Goal: Task Accomplishment & Management: Complete application form

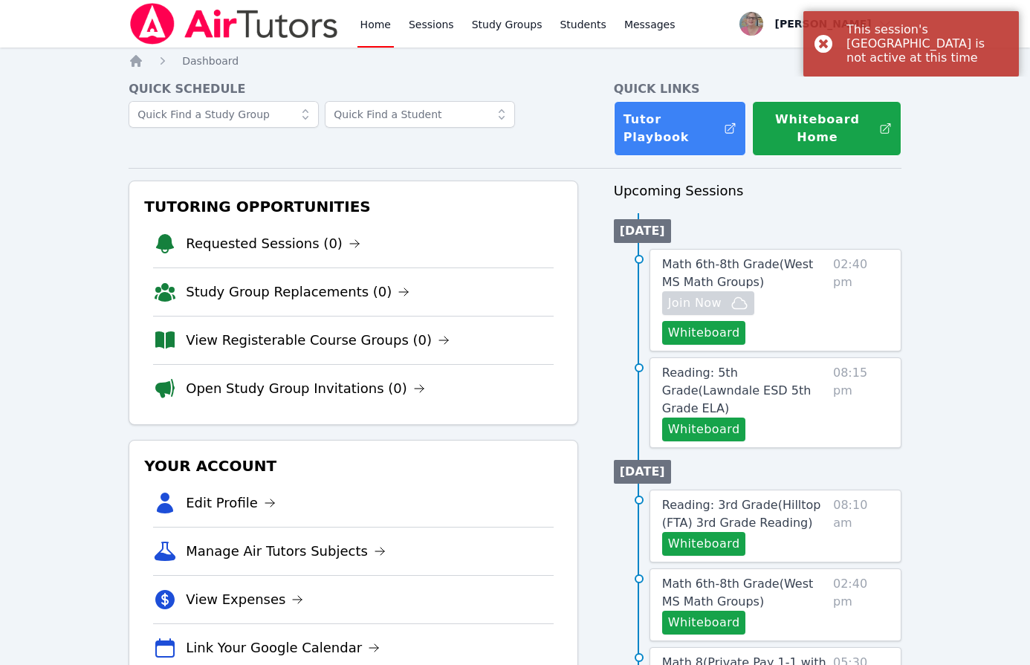
click at [374, 23] on link "Home" at bounding box center [376, 24] width 36 height 48
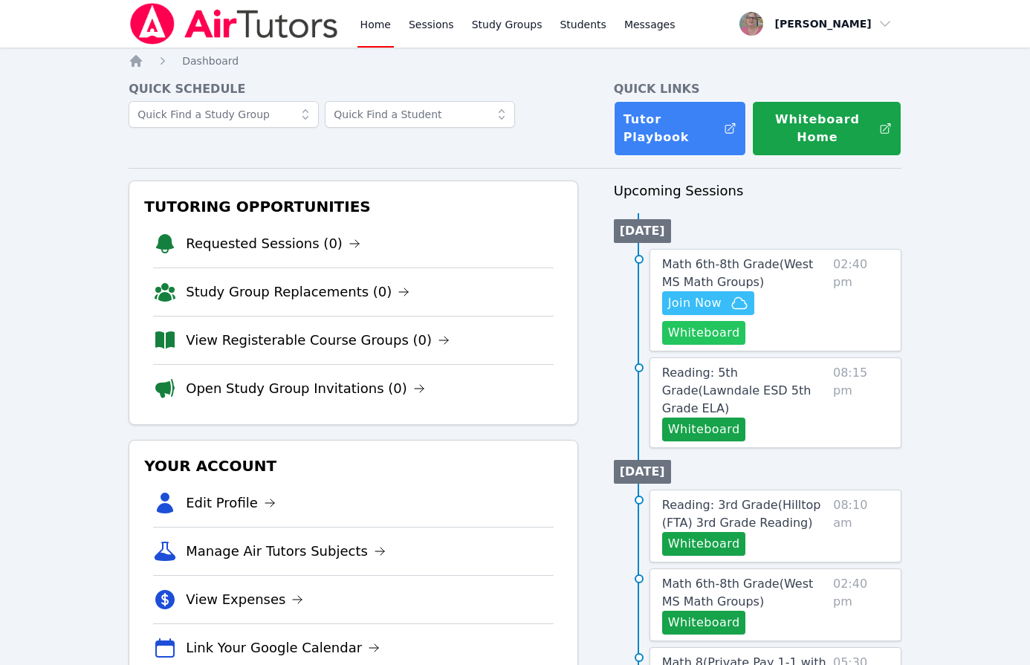
click at [701, 329] on button "Whiteboard" at bounding box center [704, 333] width 84 height 24
click at [113, 166] on div "Home Sessions Study Groups Students Messages Open user menu Nola Dorman Open ma…" at bounding box center [515, 664] width 1030 height 1328
click at [706, 297] on span "Join Now" at bounding box center [695, 303] width 54 height 18
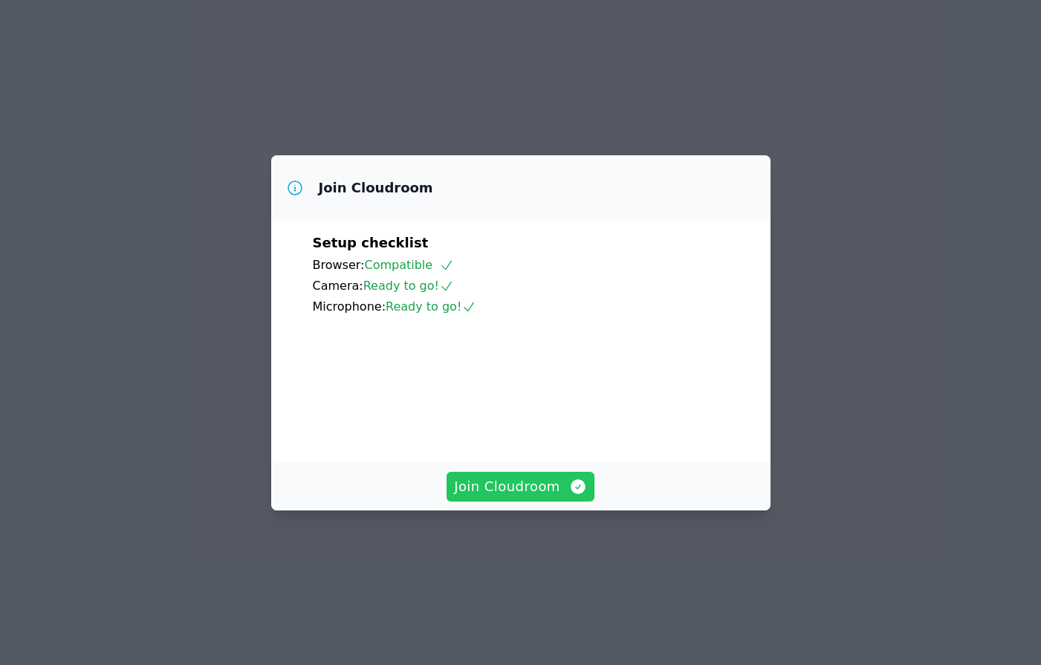
click at [542, 497] on span "Join Cloudroom" at bounding box center [520, 486] width 133 height 21
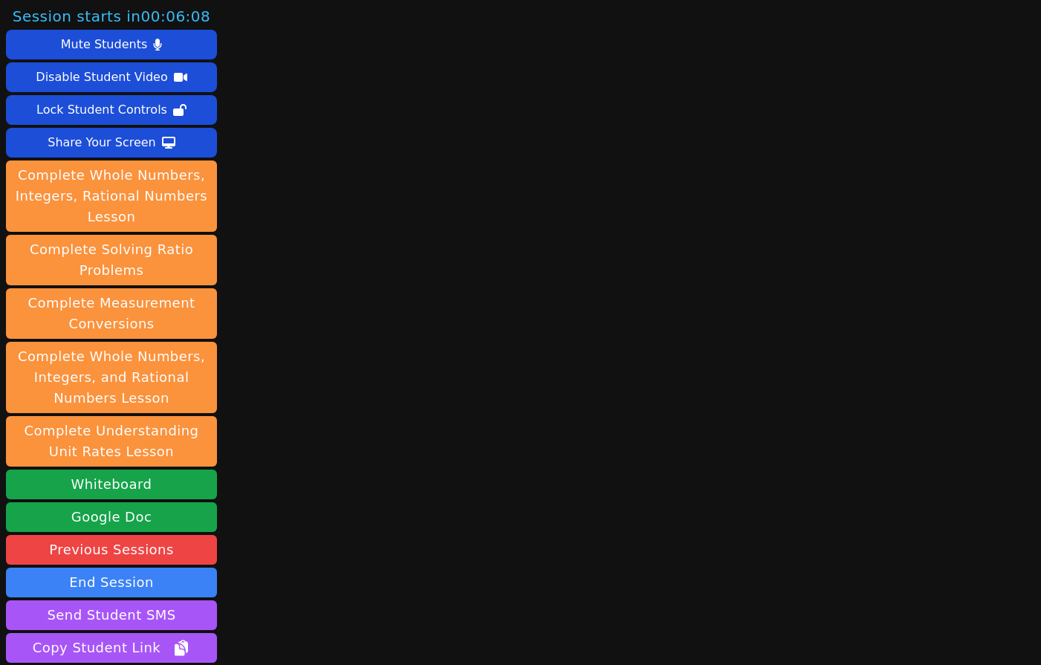
scroll to position [126, 0]
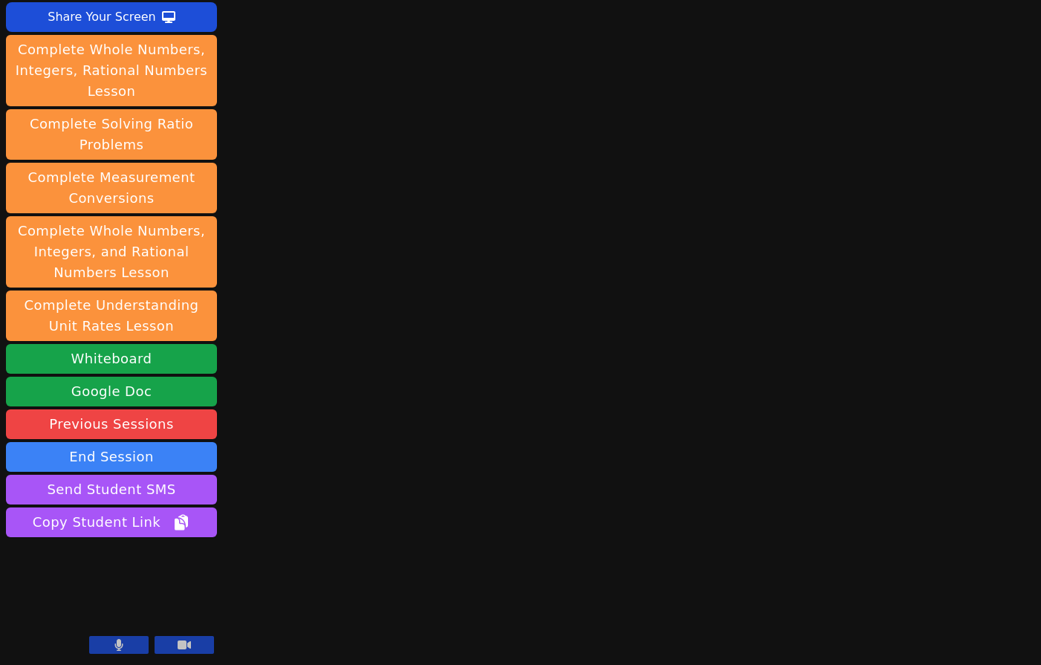
click at [106, 640] on button at bounding box center [118, 645] width 59 height 18
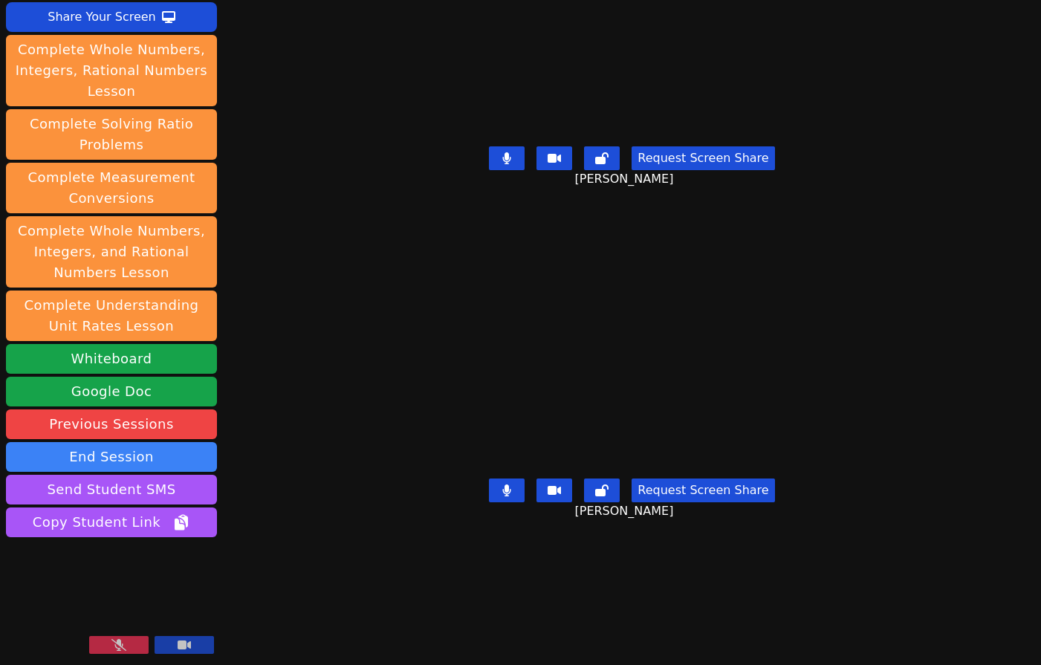
drag, startPoint x: 328, startPoint y: 594, endPoint x: 320, endPoint y: 595, distance: 8.2
click at [327, 593] on div "Session starts in 00:01:46 Mute Students Disable Student Video Lock Student Con…" at bounding box center [520, 332] width 1041 height 665
click at [111, 641] on button at bounding box center [118, 645] width 59 height 18
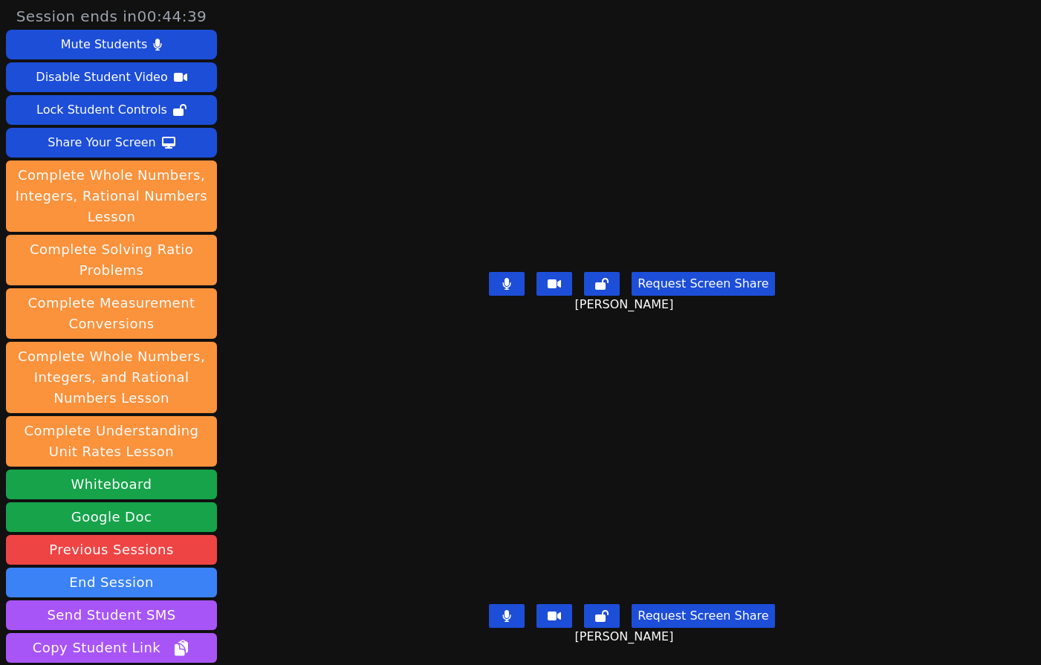
click at [323, 274] on div "Session ends in 00:44:39 Mute Students Disable Student Video Lock Student Contr…" at bounding box center [520, 332] width 1041 height 665
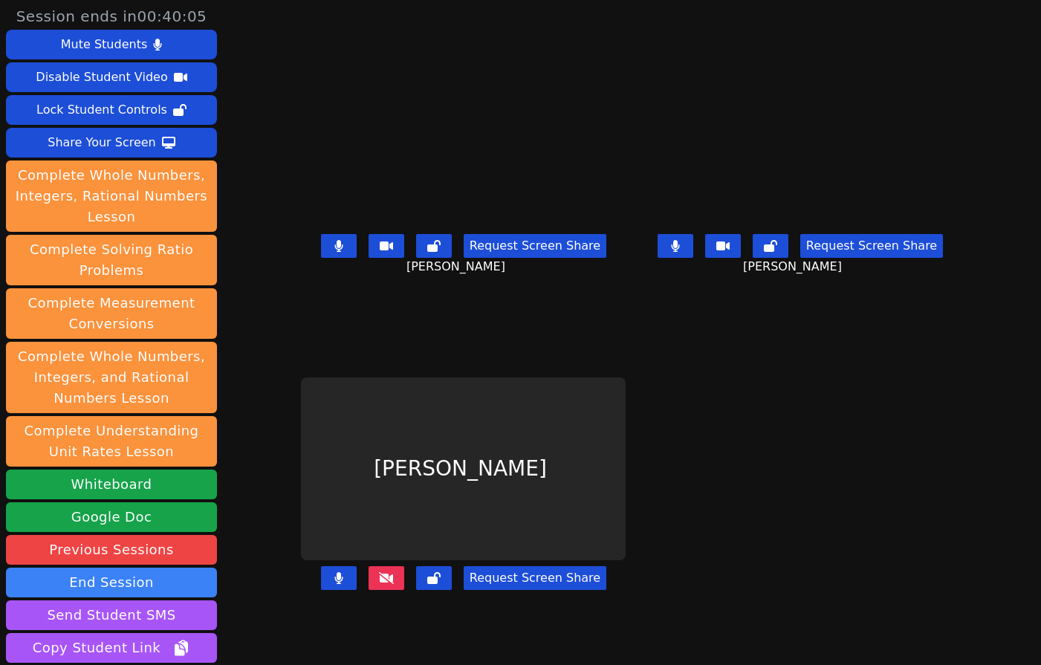
click at [301, 620] on div "Request Screen Share" at bounding box center [463, 589] width 325 height 59
click at [319, 633] on div "Tyler Thompson Request Screen Share" at bounding box center [463, 499] width 325 height 333
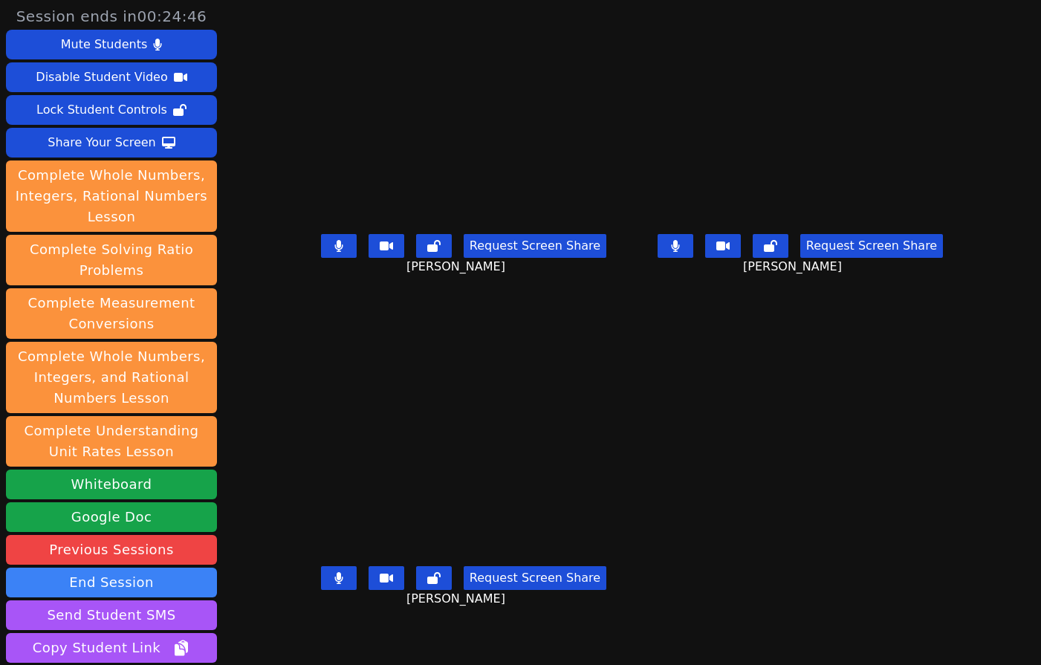
click at [301, 651] on div "Tyler Thompson Request Screen Share Tyler Thompson" at bounding box center [463, 499] width 325 height 333
click at [301, 637] on div "Tyler Thompson Request Screen Share Tyler Thompson" at bounding box center [463, 499] width 325 height 333
click at [301, 632] on div "Tyler Thompson Request Screen Share Tyler Thompson" at bounding box center [463, 499] width 325 height 333
click at [301, 636] on div "Tyler Thompson Request Screen Share Tyler Thompson" at bounding box center [463, 499] width 325 height 333
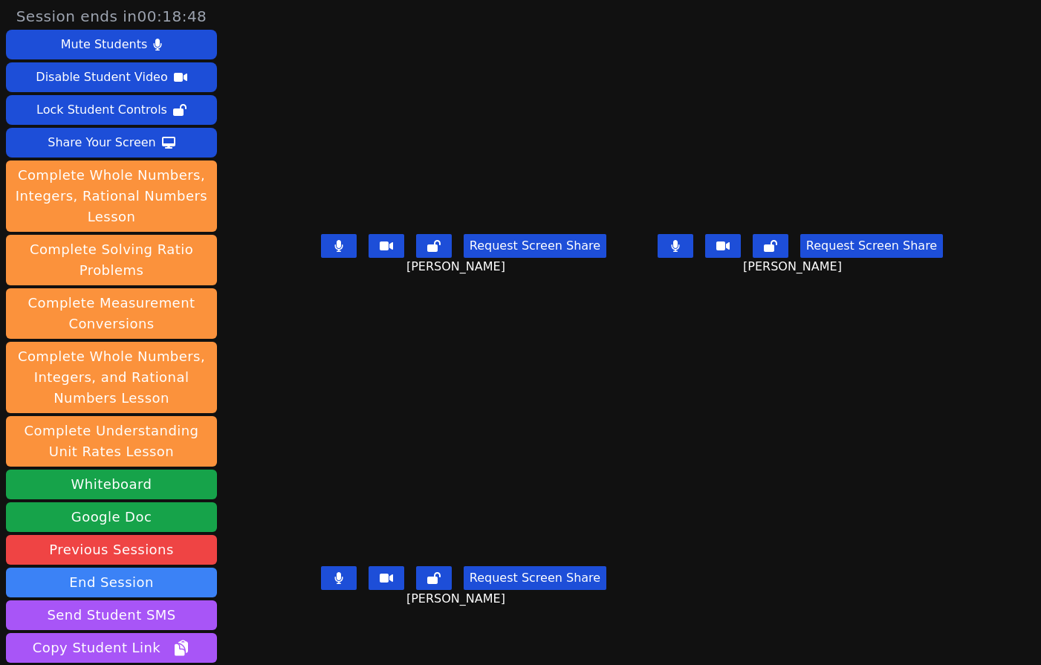
click at [308, 620] on div "Request Screen Share Tyler Thompson" at bounding box center [463, 589] width 325 height 59
click at [301, 620] on div "Request Screen Share Tyler Thompson" at bounding box center [463, 589] width 325 height 59
click at [301, 333] on div "Tyler Thompson Request Screen Share Tyler Thompson" at bounding box center [463, 499] width 325 height 333
click at [307, 644] on div "Tyler Thompson Request Screen Share Tyler Thompson" at bounding box center [463, 499] width 325 height 333
click at [301, 643] on div "Tyler Thompson Request Screen Share Tyler Thompson" at bounding box center [463, 499] width 325 height 333
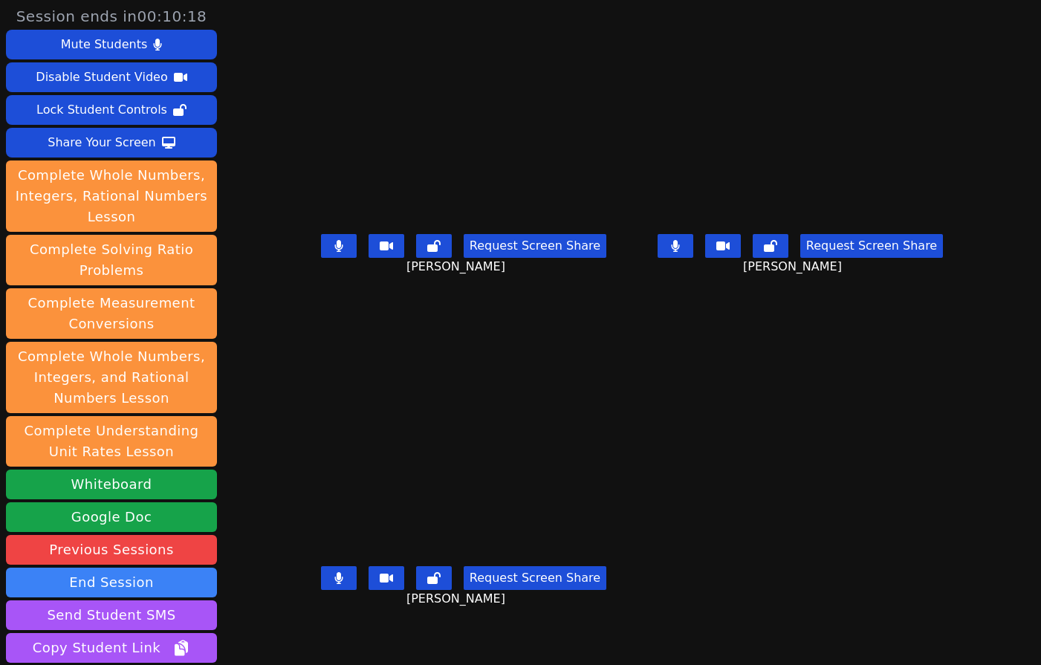
click at [301, 617] on div "Request Screen Share Tyler Thompson" at bounding box center [463, 589] width 325 height 59
click at [308, 635] on div "Tyler Thompson Request Screen Share Tyler Thompson" at bounding box center [463, 499] width 325 height 333
click at [301, 645] on div "Tyler Thompson Request Screen Share Tyler Thompson" at bounding box center [463, 499] width 325 height 333
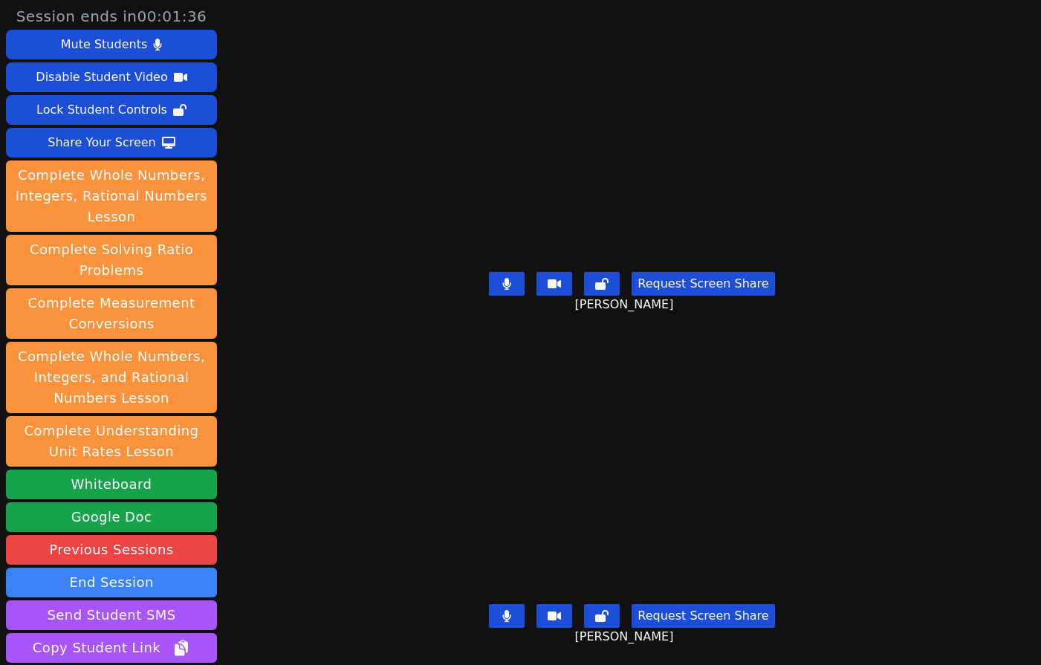
click at [306, 549] on div "Session ends in 00:01:36 Mute Students Disable Student Video Lock Student Contr…" at bounding box center [520, 332] width 1041 height 665
click at [181, 580] on button "End Session" at bounding box center [111, 583] width 211 height 30
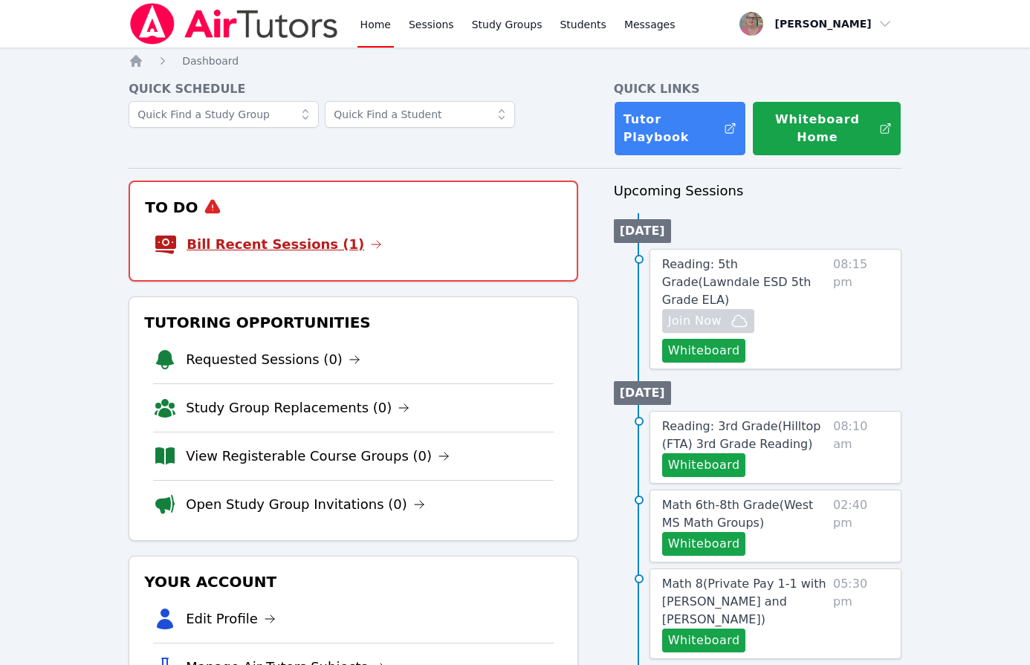
click at [280, 245] on link "Bill Recent Sessions (1)" at bounding box center [284, 244] width 195 height 21
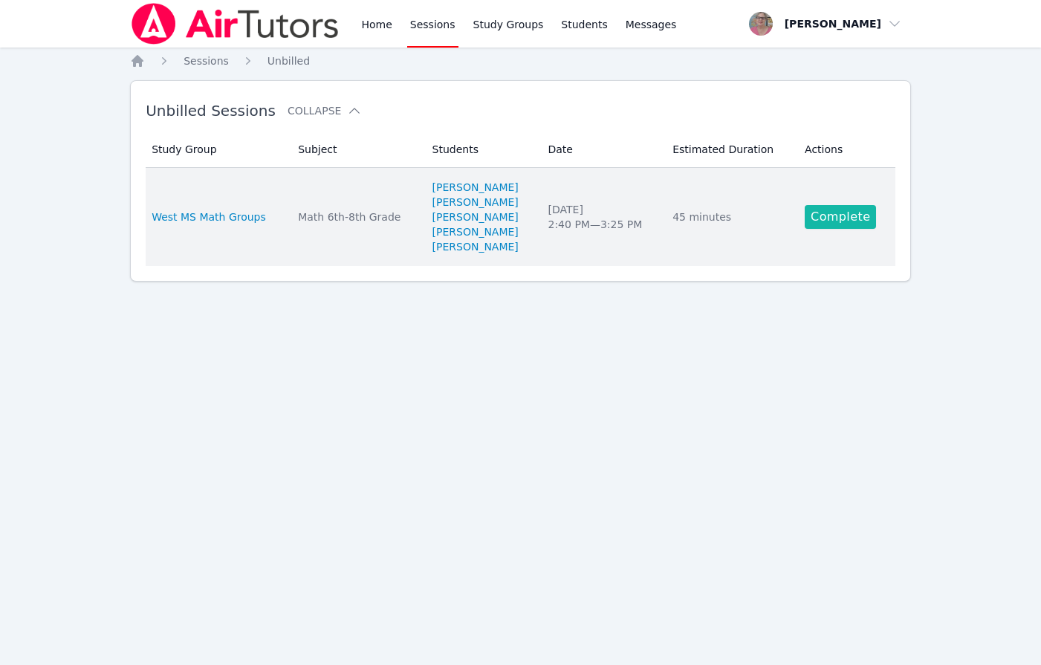
click at [824, 213] on link "Complete" at bounding box center [840, 217] width 71 height 24
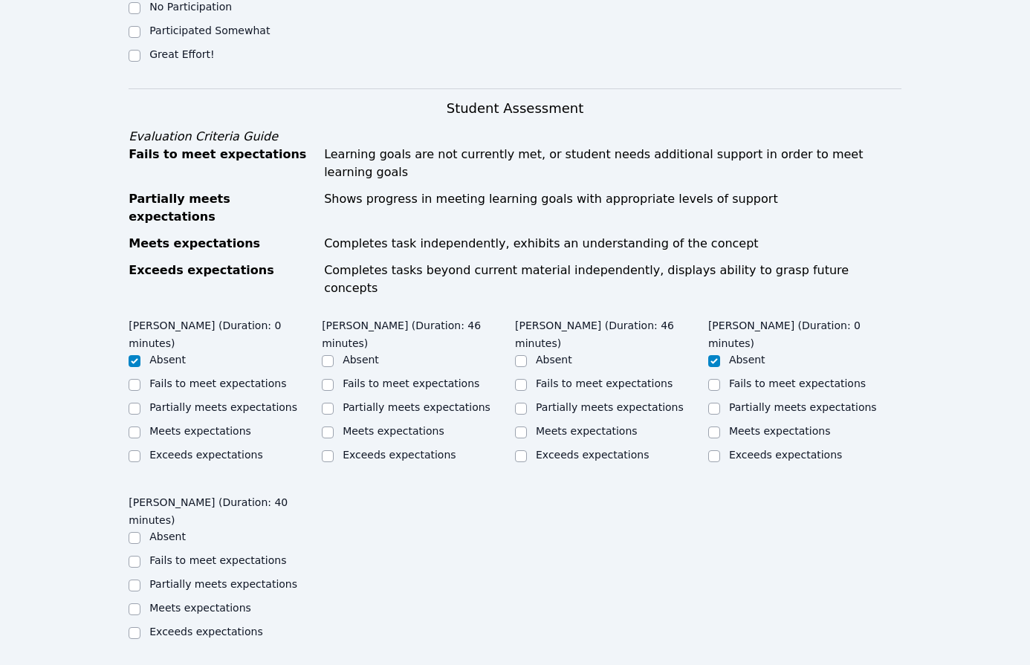
scroll to position [1661, 0]
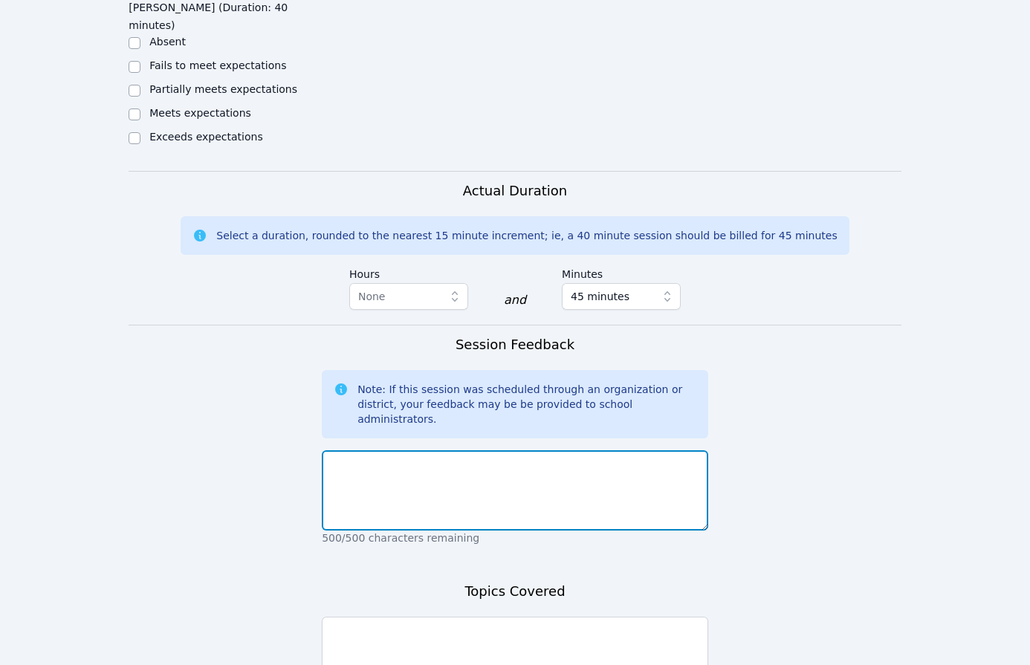
drag, startPoint x: 388, startPoint y: 320, endPoint x: 386, endPoint y: 308, distance: 11.4
click at [388, 450] on textarea at bounding box center [515, 490] width 387 height 80
type textarea "t"
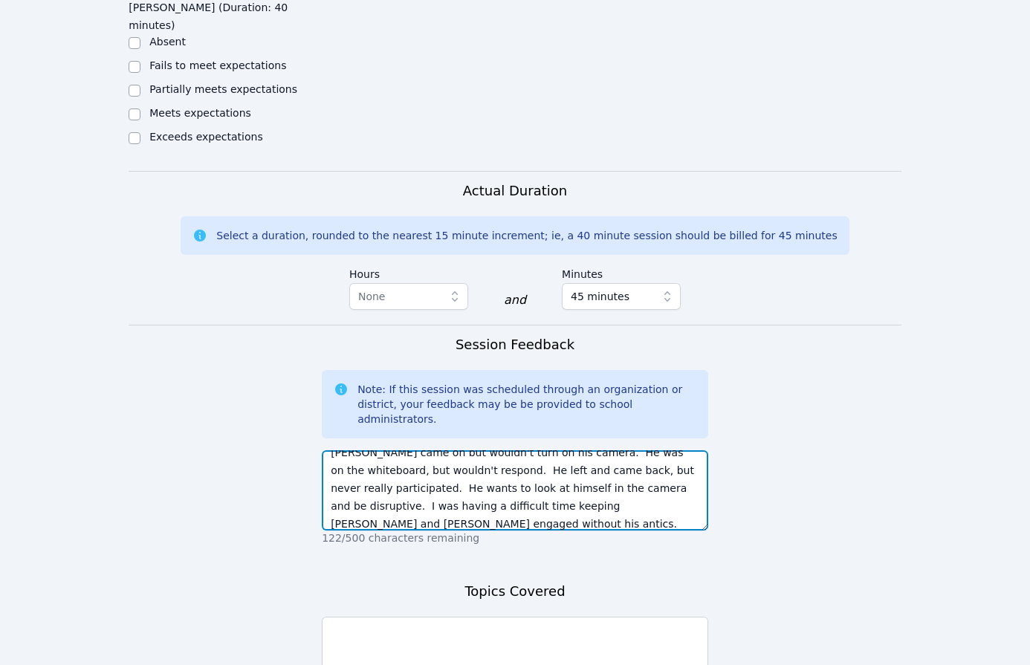
scroll to position [29, 0]
type textarea "[PERSON_NAME] came on but wouldn't turn on his camera. He was on the whiteboard…"
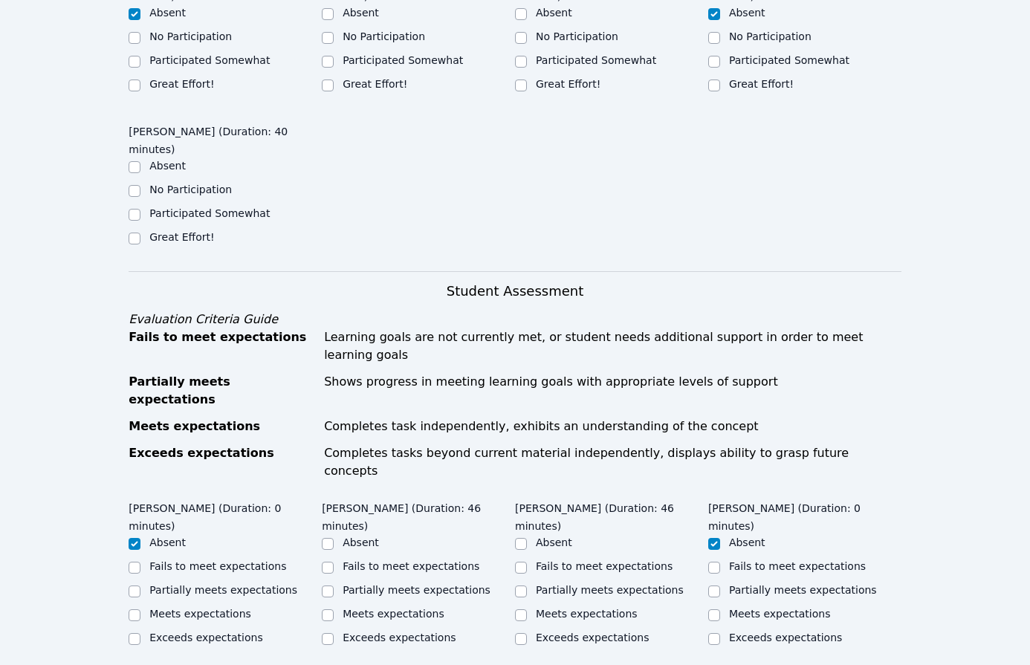
scroll to position [1027, 0]
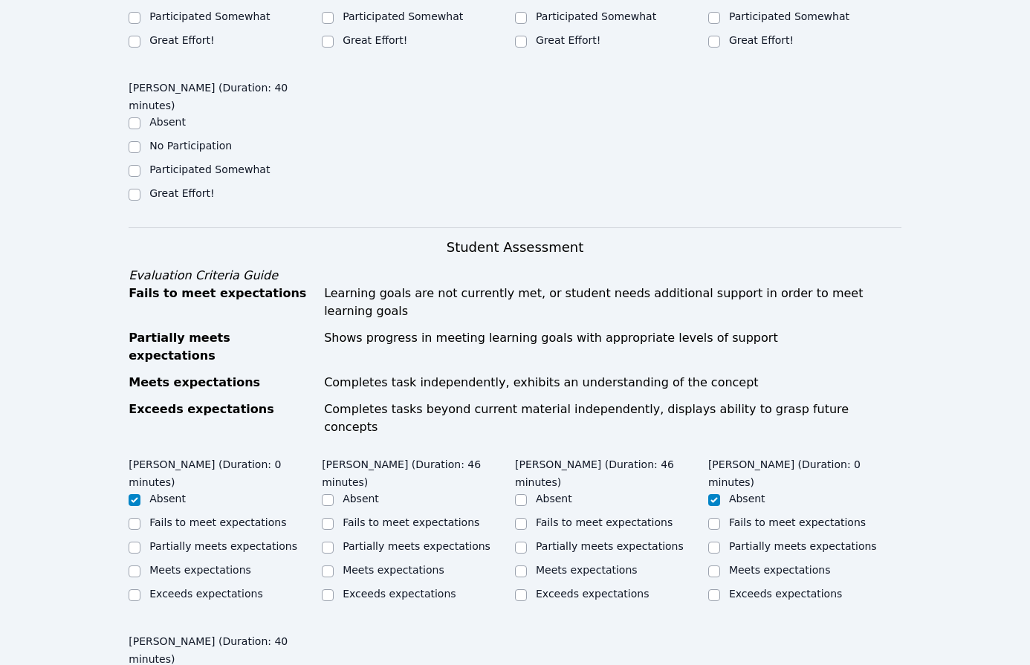
type textarea "[PERSON_NAME] and [PERSON_NAME] worked on some very difficult and complex probl…"
click at [395, 564] on label "Meets expectations" at bounding box center [394, 570] width 102 height 12
click at [334, 566] on input "Meets expectations" at bounding box center [328, 572] width 12 height 12
checkbox input "true"
click at [590, 564] on label "Meets expectations" at bounding box center [587, 570] width 102 height 12
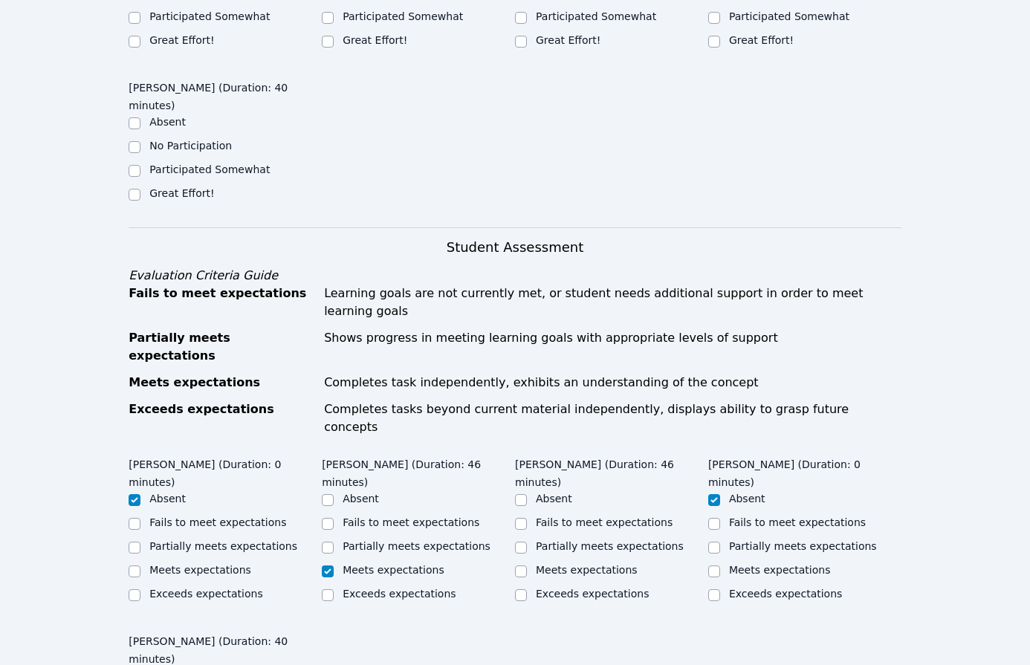
click at [527, 566] on input "Meets expectations" at bounding box center [521, 572] width 12 height 12
checkbox input "true"
click at [586, 540] on label "Partially meets expectations" at bounding box center [610, 546] width 148 height 12
click at [527, 542] on input "Partially meets expectations" at bounding box center [521, 548] width 12 height 12
checkbox input "true"
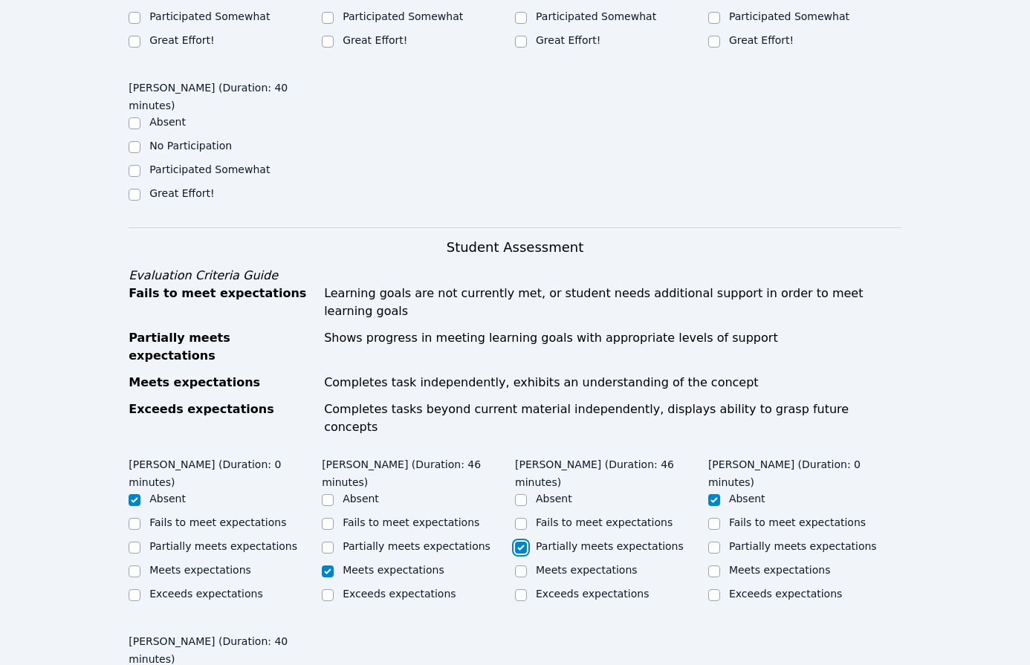
checkbox input "false"
click at [468, 540] on label "Partially meets expectations" at bounding box center [417, 546] width 148 height 12
click at [334, 542] on input "Partially meets expectations" at bounding box center [328, 548] width 12 height 12
checkbox input "true"
checkbox input "false"
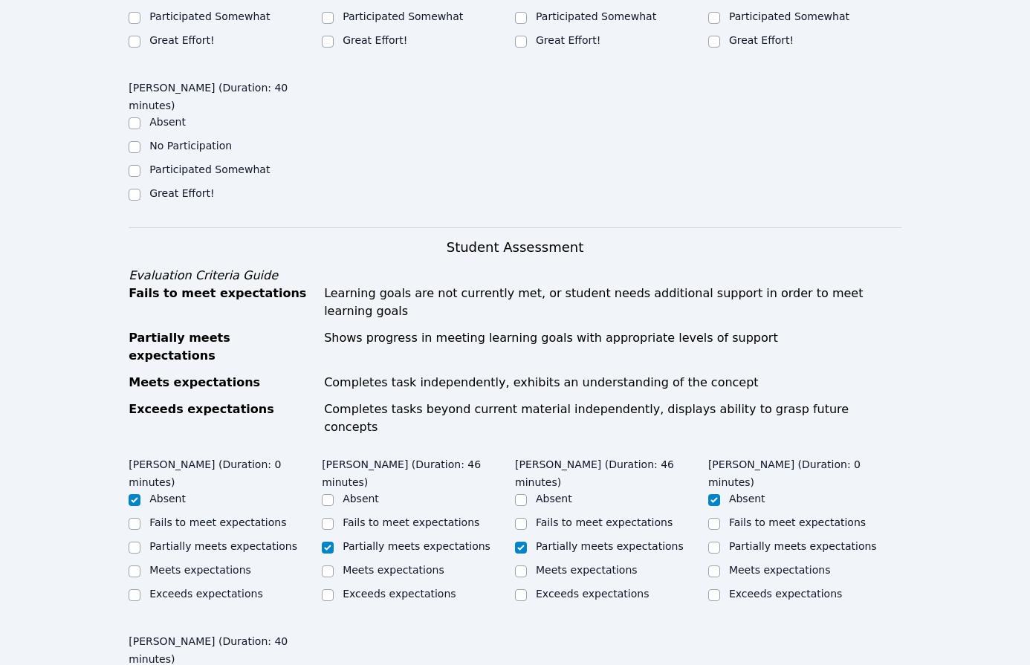
checkbox input "true"
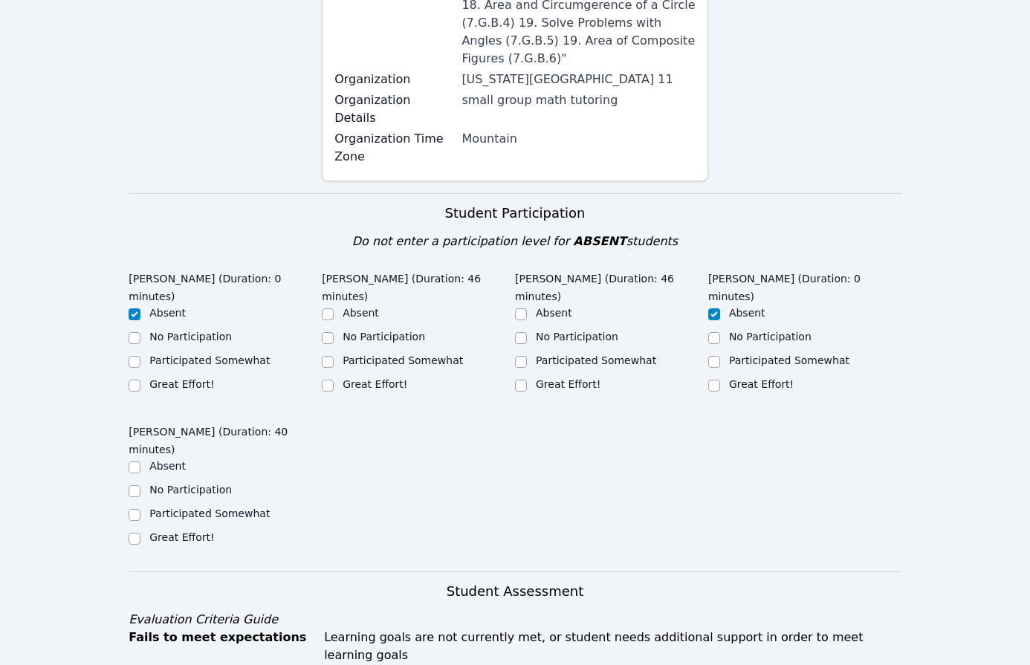
scroll to position [670, 0]
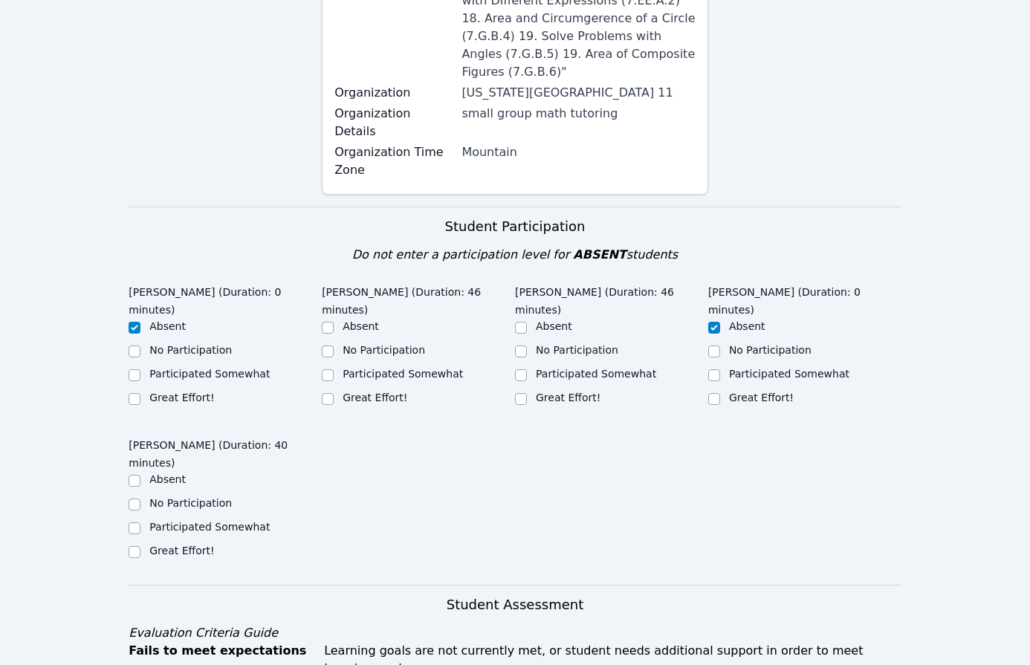
click at [364, 368] on label "Participated Somewhat" at bounding box center [403, 374] width 120 height 12
click at [334, 369] on input "Participated Somewhat" at bounding box center [328, 375] width 12 height 12
checkbox input "true"
click at [535, 366] on div "Participated Somewhat" at bounding box center [611, 375] width 193 height 18
click at [194, 497] on label "No Participation" at bounding box center [190, 503] width 83 height 12
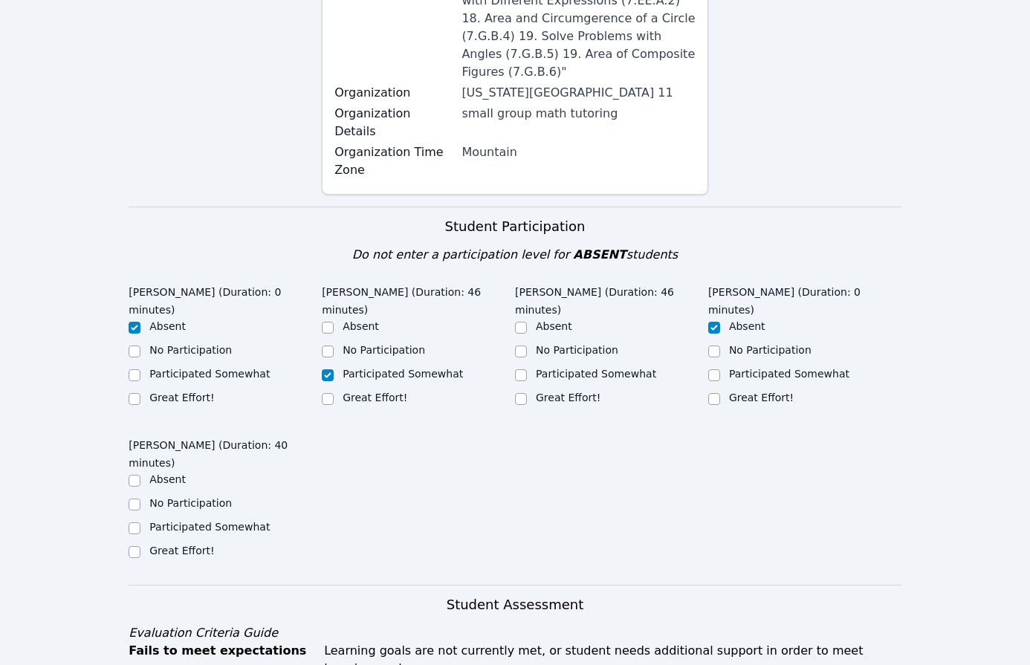
click at [140, 499] on input "No Participation" at bounding box center [135, 505] width 12 height 12
checkbox input "true"
click at [550, 344] on label "No Participation" at bounding box center [577, 350] width 83 height 12
click at [527, 346] on input "No Participation" at bounding box center [521, 352] width 12 height 12
checkbox input "true"
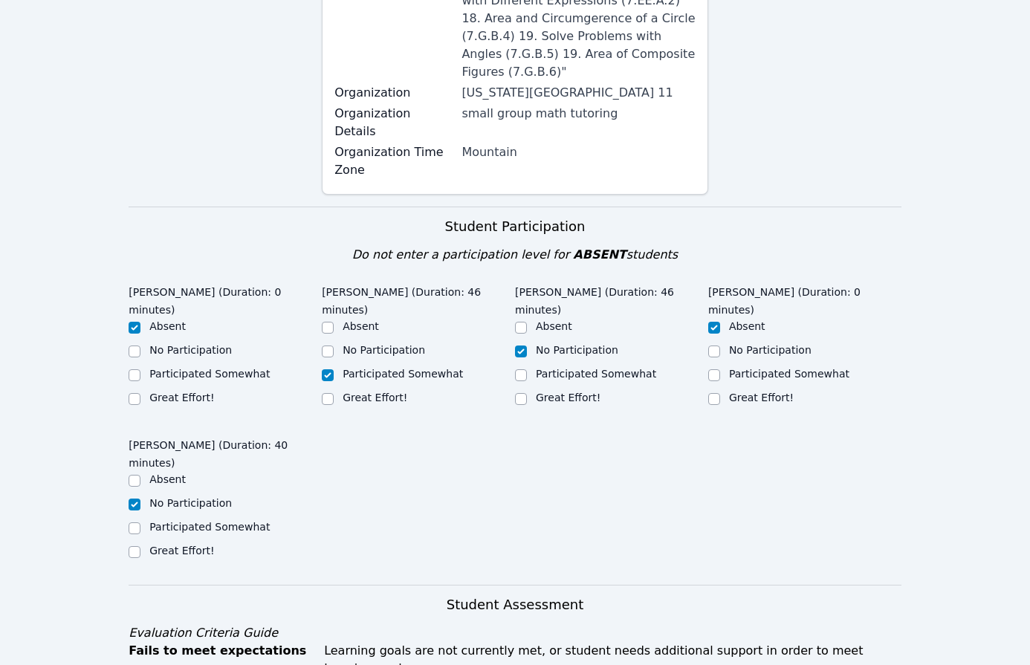
click at [552, 368] on label "Participated Somewhat" at bounding box center [596, 374] width 120 height 12
click at [527, 369] on input "Participated Somewhat" at bounding box center [521, 375] width 12 height 12
checkbox input "true"
checkbox input "false"
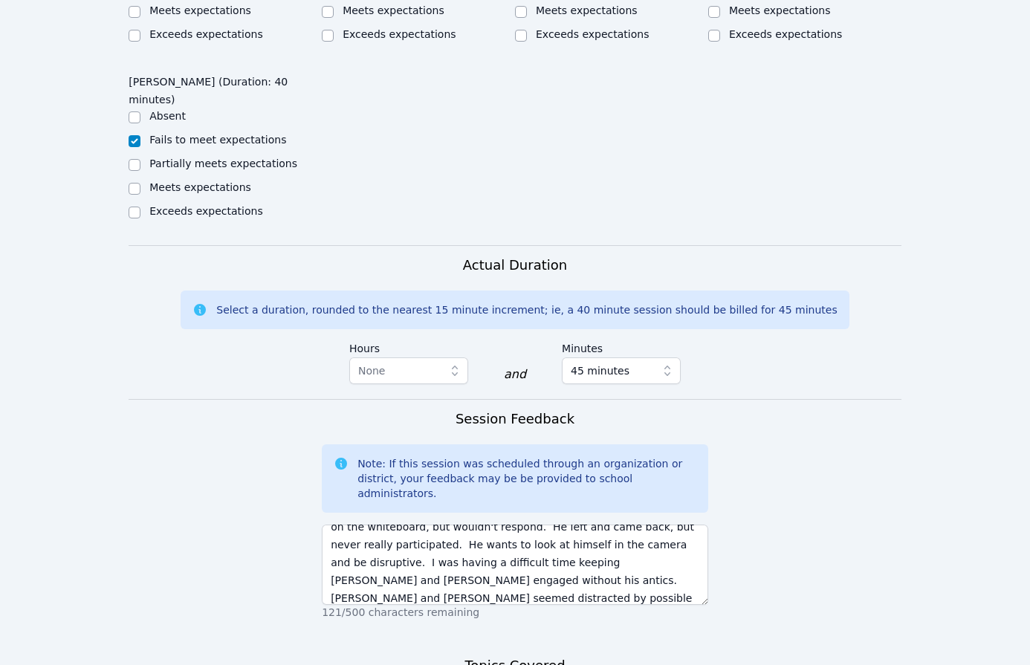
scroll to position [1661, 0]
